Goal: Task Accomplishment & Management: Manage account settings

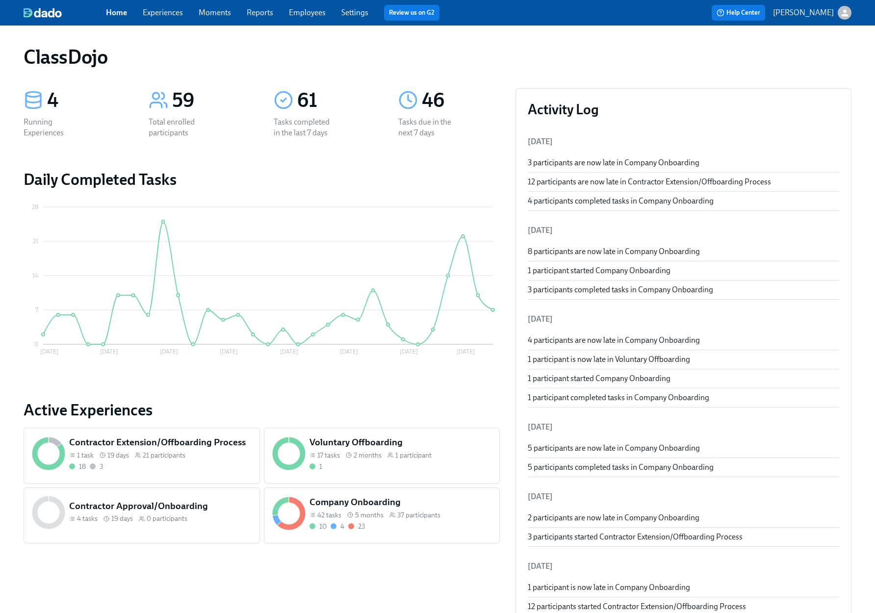
click at [372, 531] on div "Company Onboarding 42 tasks 5 months 37 participants 10 4 23" at bounding box center [401, 513] width 186 height 39
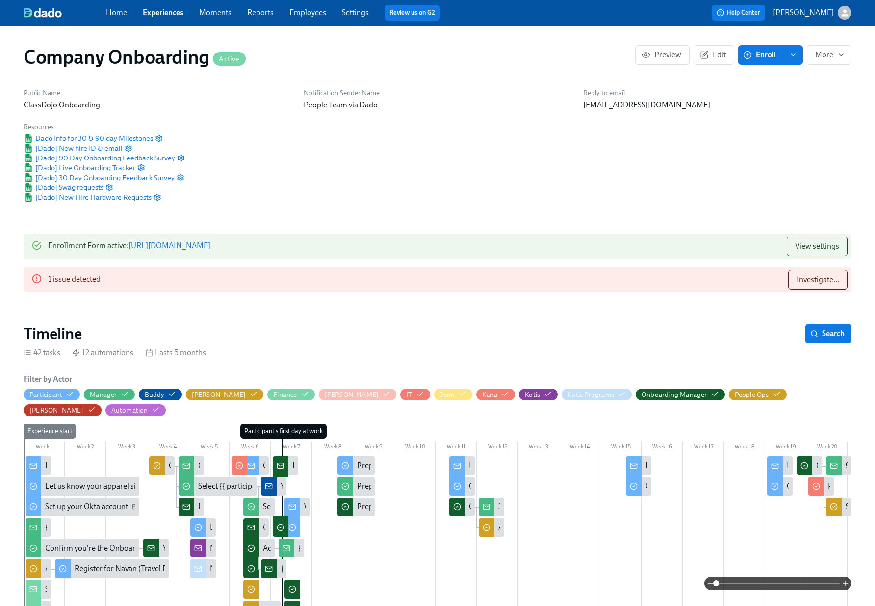
scroll to position [0, 20144]
click at [825, 280] on span "Investigate..." at bounding box center [818, 280] width 43 height 10
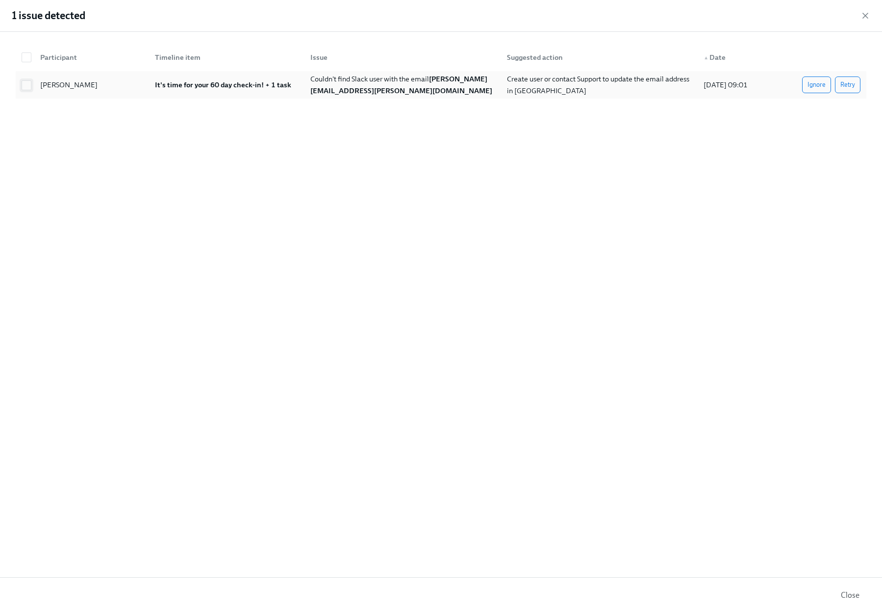
click at [26, 87] on input "checkbox" at bounding box center [26, 85] width 9 height 9
checkbox input "true"
click at [822, 87] on span "Ignore" at bounding box center [817, 85] width 18 height 10
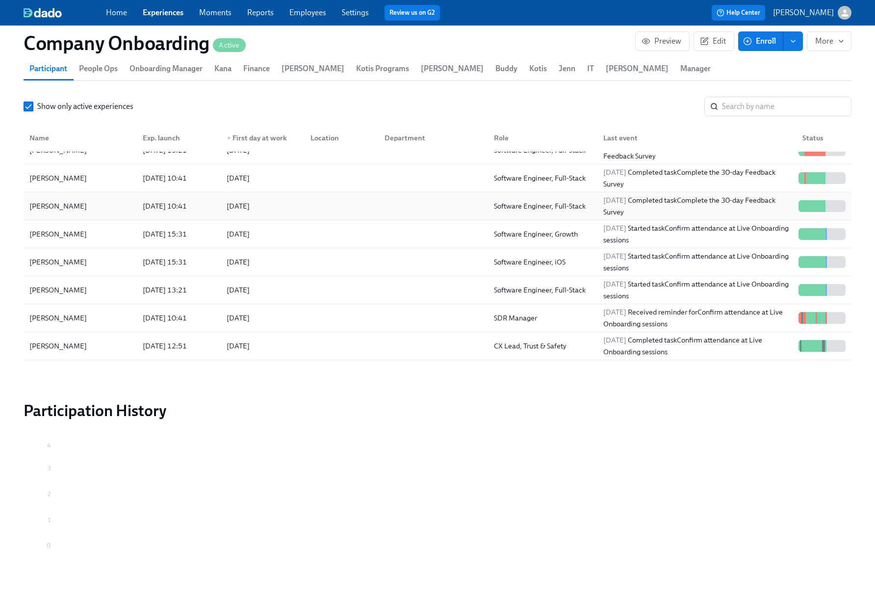
scroll to position [380, 0]
click at [307, 279] on div at bounding box center [340, 289] width 74 height 20
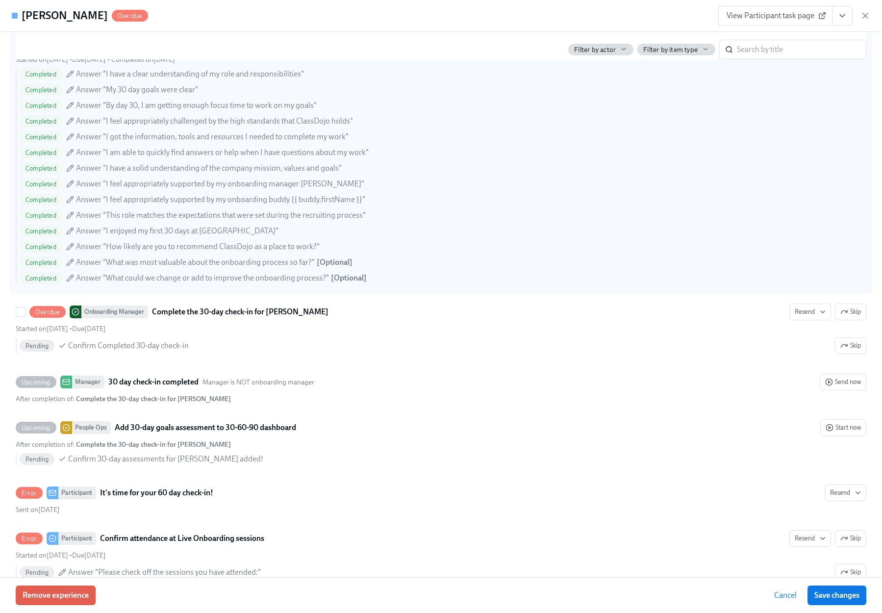
scroll to position [3668, 0]
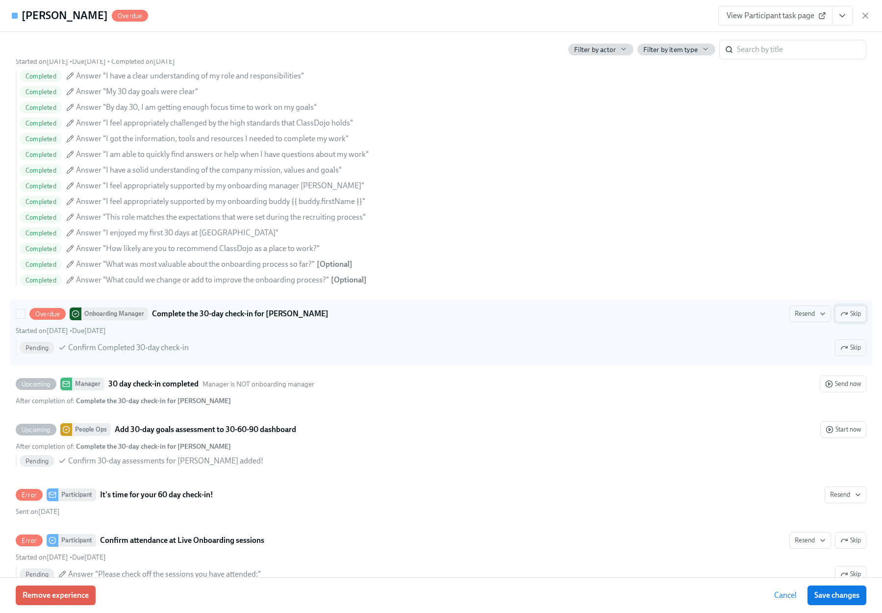
click at [841, 318] on icon "button" at bounding box center [845, 314] width 8 height 8
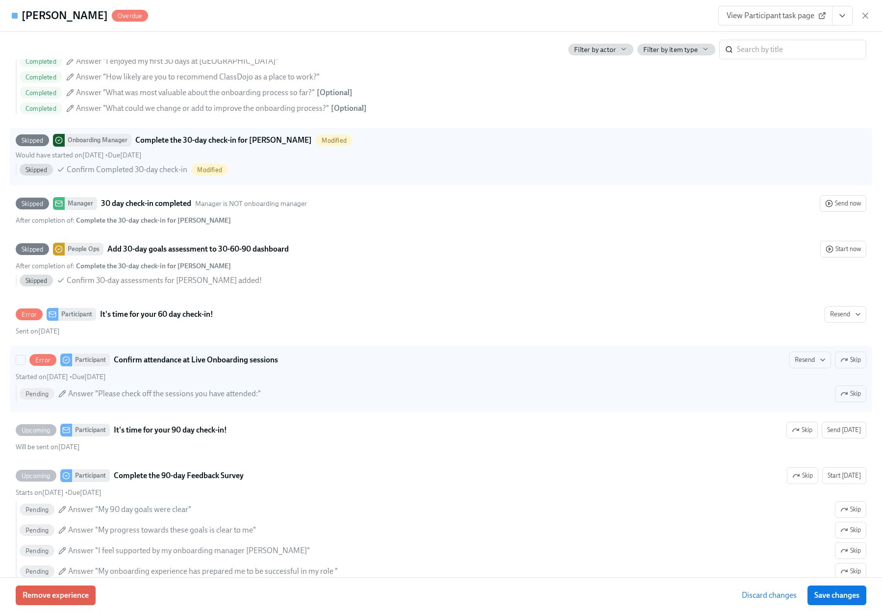
scroll to position [3841, 0]
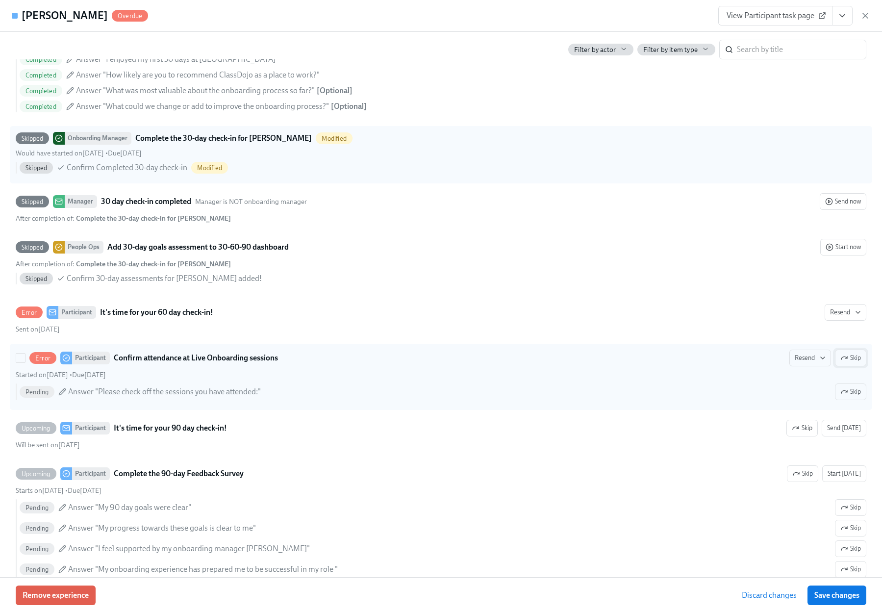
click at [846, 363] on span "Skip" at bounding box center [851, 358] width 21 height 10
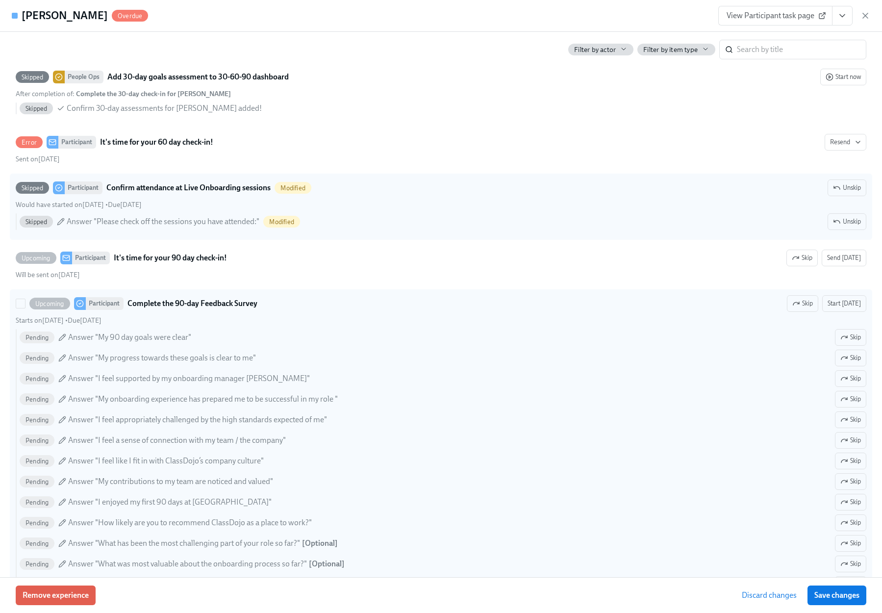
scroll to position [4022, 0]
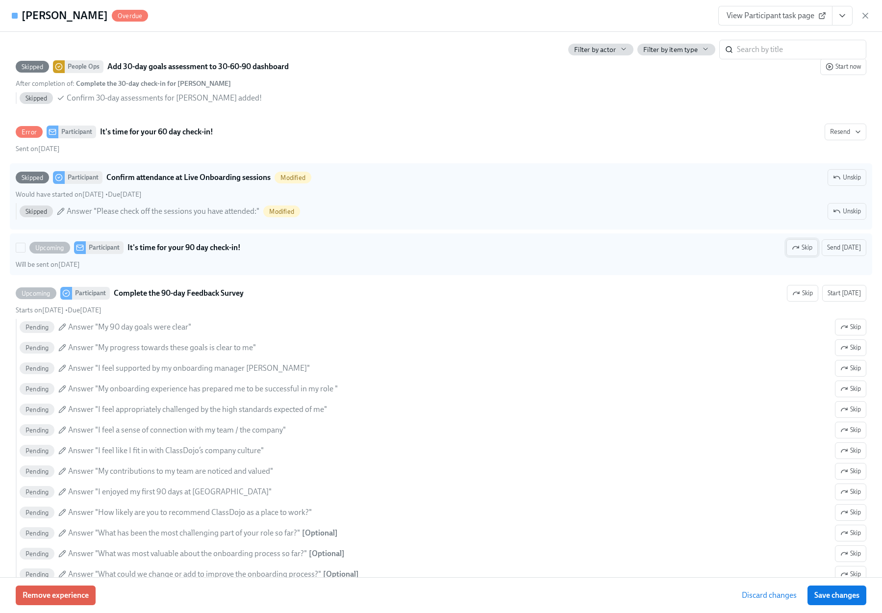
click at [796, 253] on span "Skip" at bounding box center [802, 248] width 21 height 10
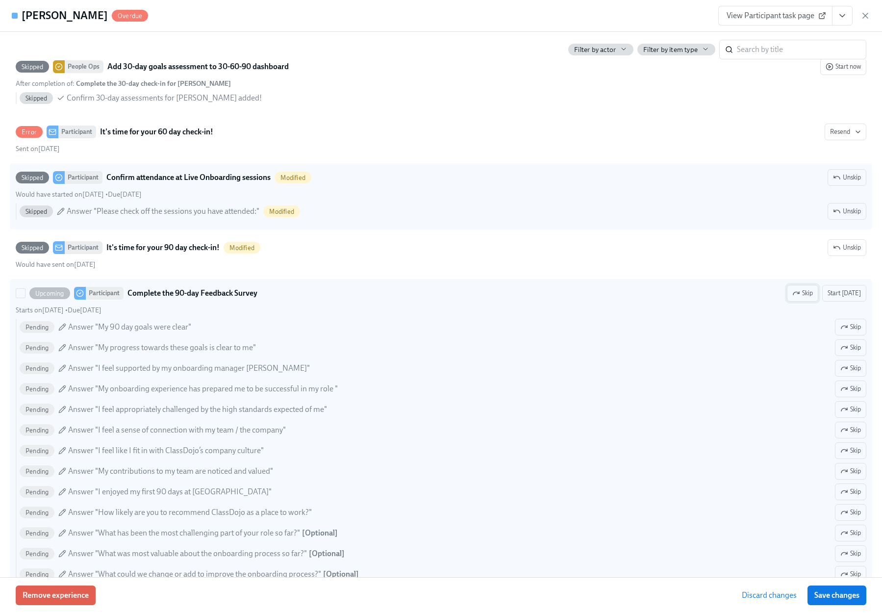
click at [793, 298] on span "Skip" at bounding box center [803, 293] width 21 height 10
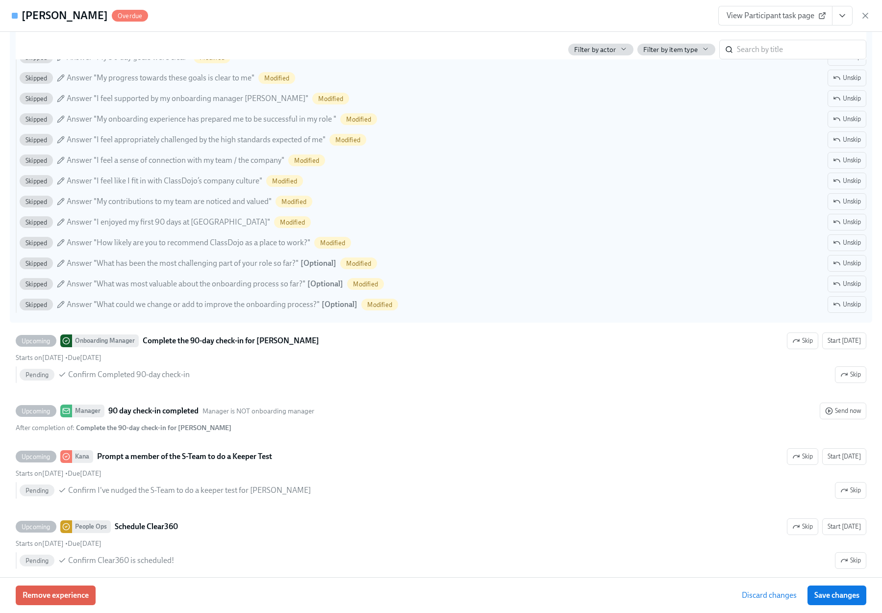
scroll to position [4319, 0]
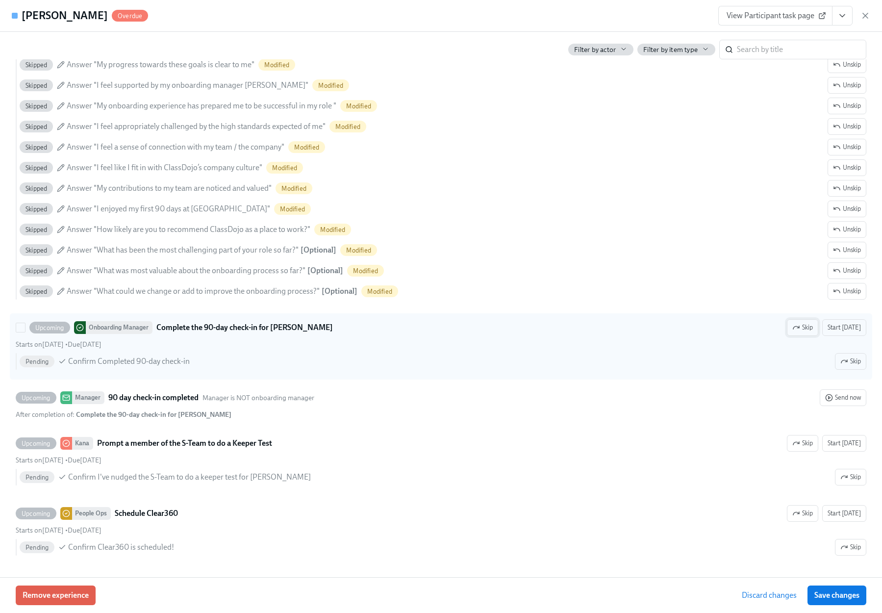
click at [806, 329] on span "Skip" at bounding box center [803, 328] width 21 height 10
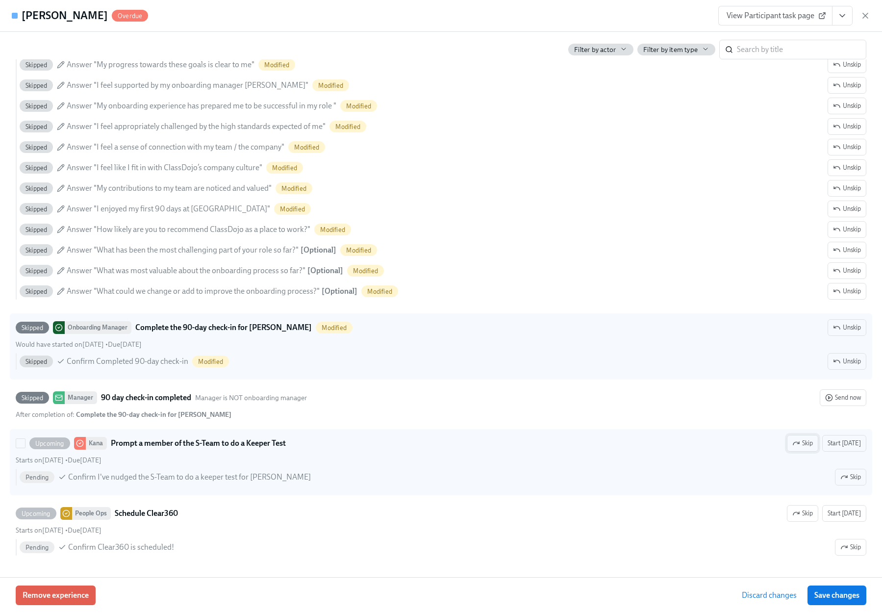
click at [787, 441] on button "Skip" at bounding box center [802, 443] width 31 height 17
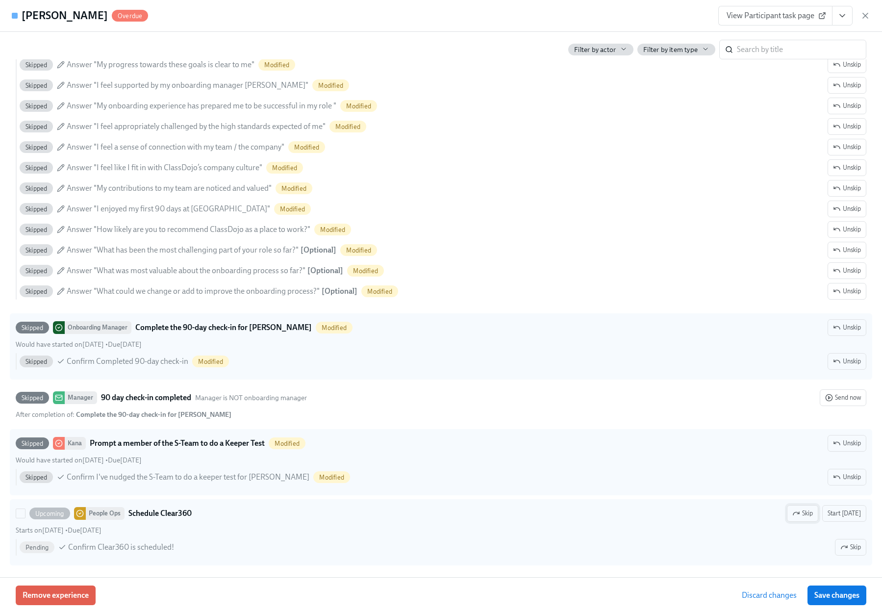
click at [794, 509] on span "Skip" at bounding box center [803, 514] width 21 height 10
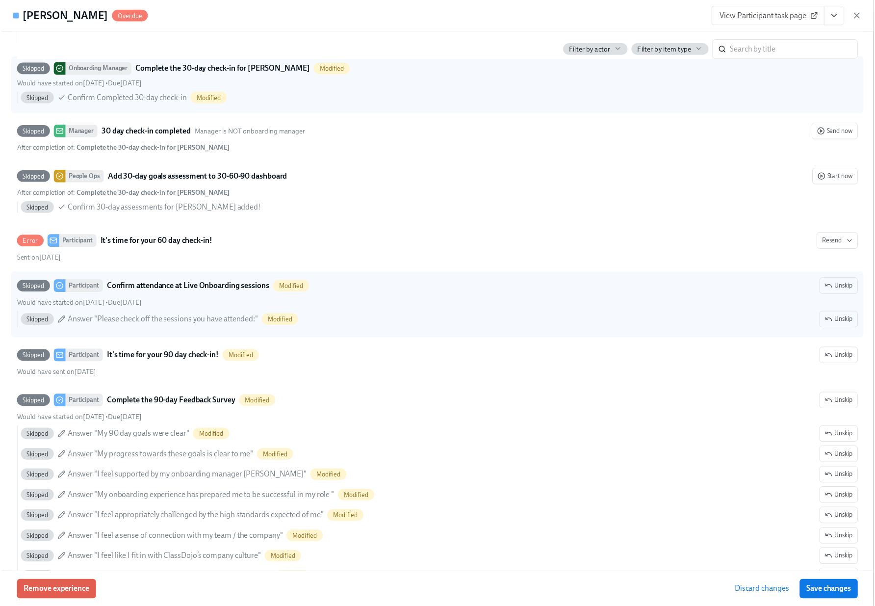
scroll to position [3827, 0]
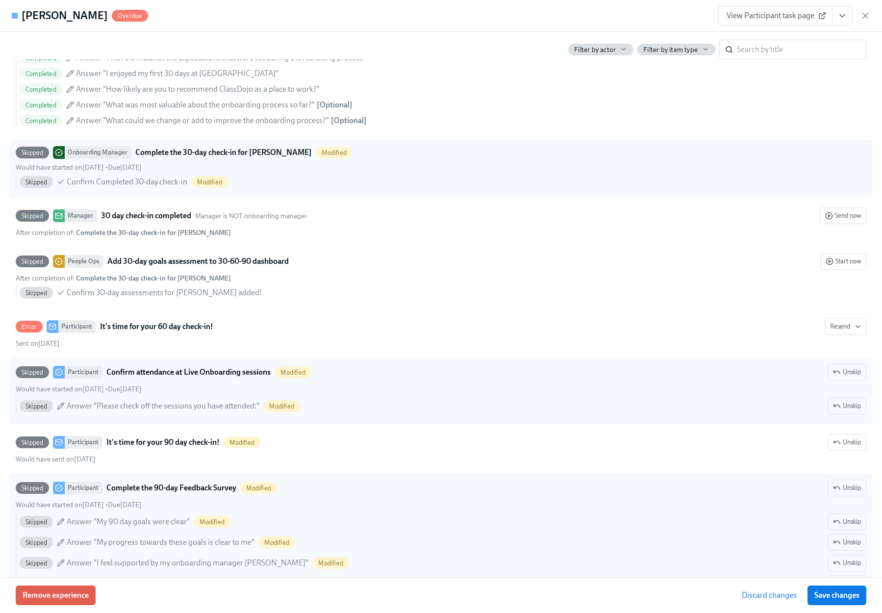
drag, startPoint x: 821, startPoint y: 600, endPoint x: 386, endPoint y: 544, distance: 437.6
click at [821, 600] on button "Save changes" at bounding box center [837, 596] width 59 height 20
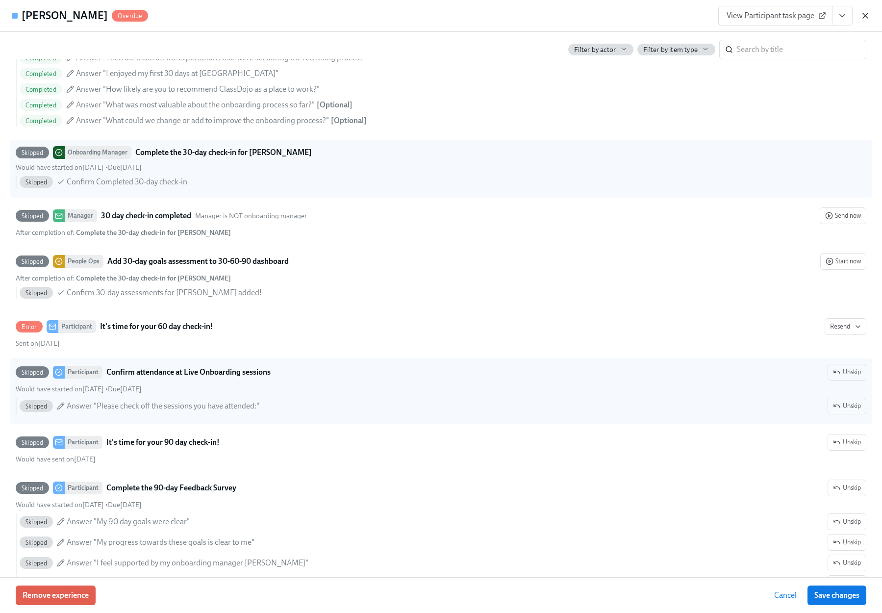
click at [867, 11] on icon "button" at bounding box center [866, 16] width 10 height 10
